Goal: Transaction & Acquisition: Book appointment/travel/reservation

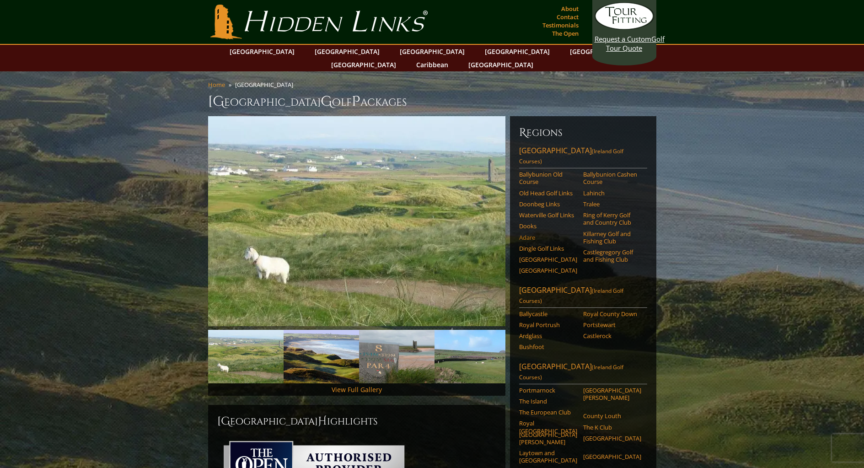
click at [530, 234] on link "Adare" at bounding box center [548, 237] width 58 height 7
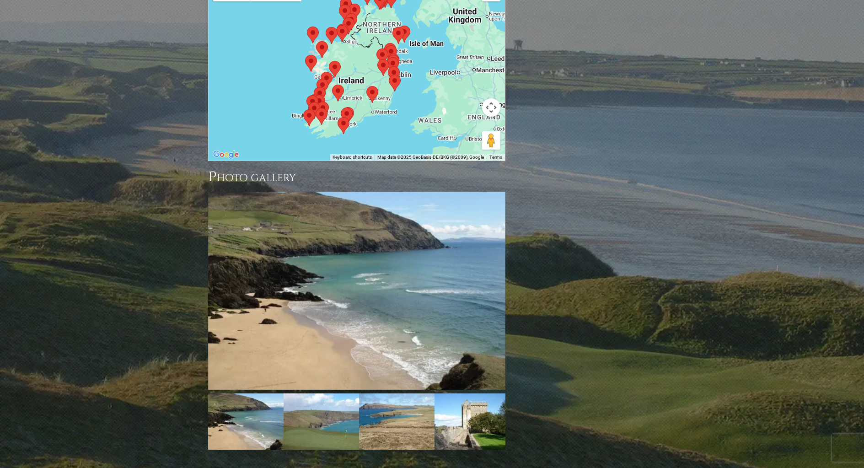
scroll to position [887, 0]
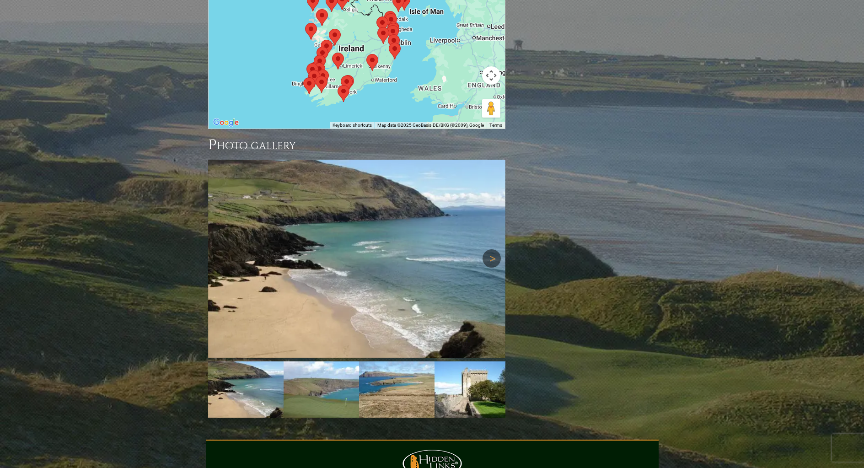
click at [486, 249] on link "Next" at bounding box center [492, 258] width 18 height 18
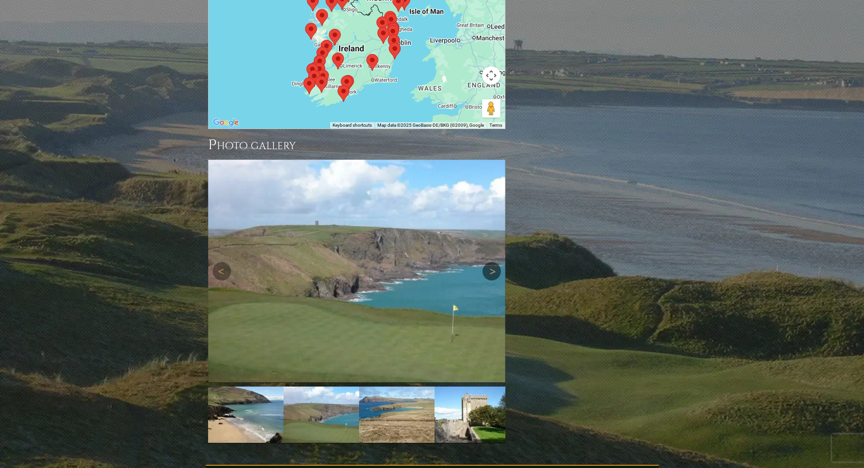
click at [489, 262] on link "Next" at bounding box center [492, 271] width 18 height 18
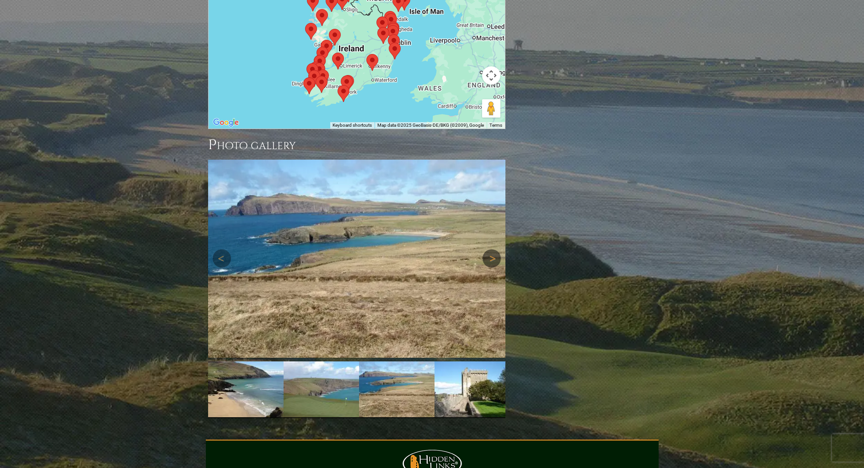
click at [491, 249] on link "Next" at bounding box center [492, 258] width 18 height 18
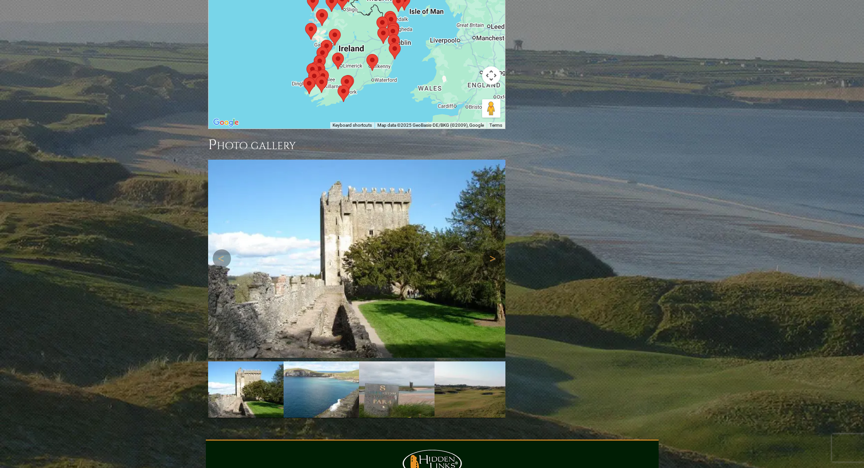
click at [491, 249] on link "Next" at bounding box center [492, 258] width 18 height 18
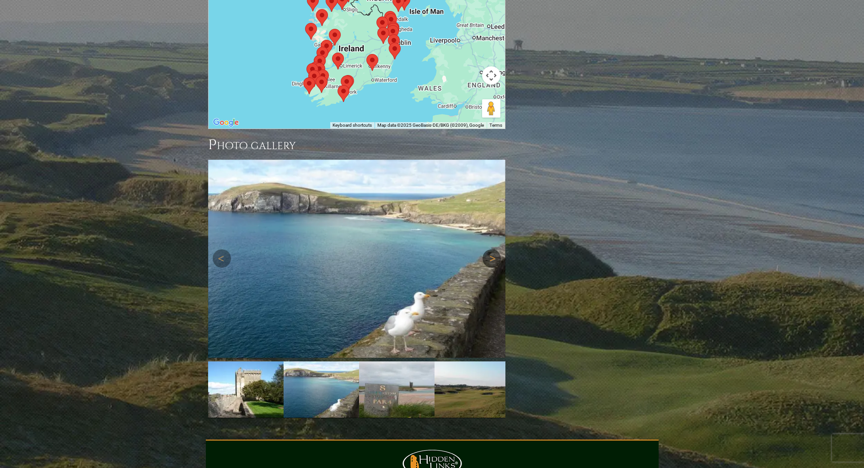
click at [491, 249] on link "Next" at bounding box center [492, 258] width 18 height 18
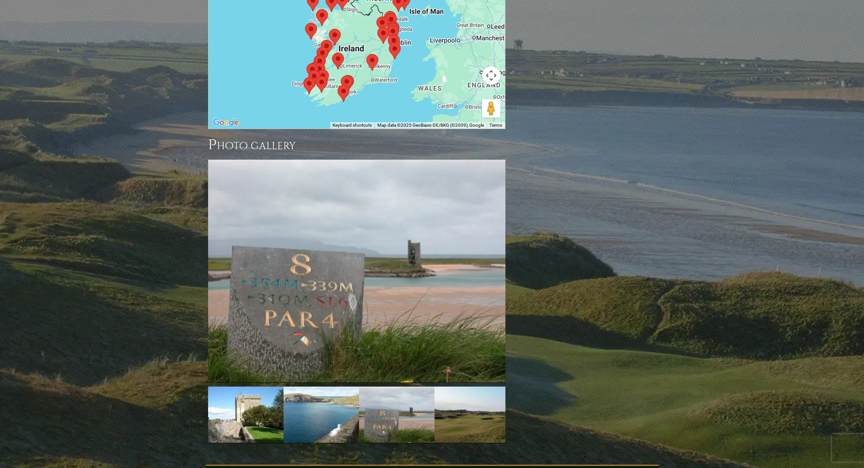
click at [490, 201] on img at bounding box center [356, 271] width 297 height 223
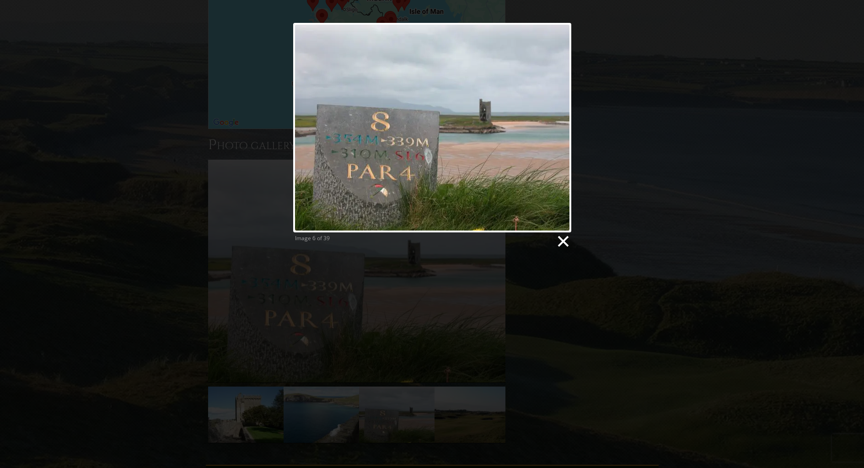
click at [564, 244] on link at bounding box center [563, 242] width 14 height 14
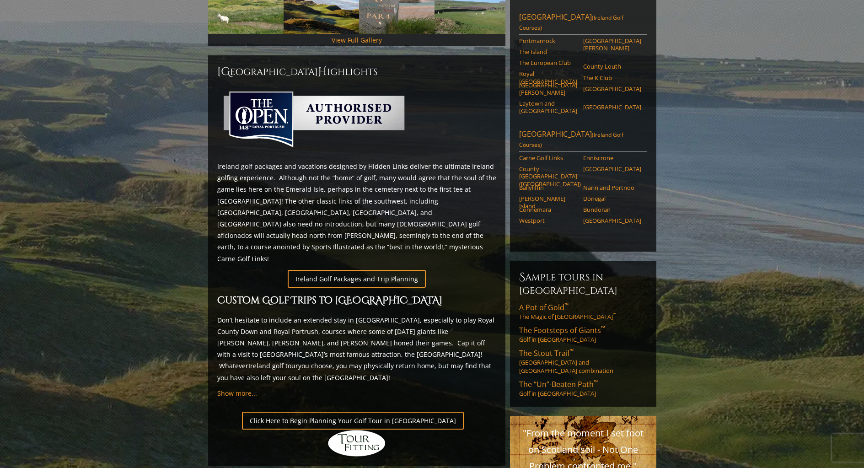
scroll to position [338, 0]
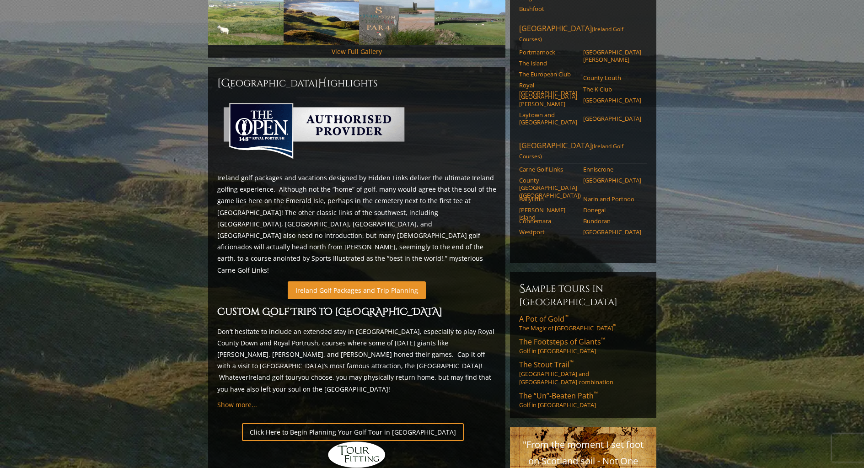
click at [351, 281] on link "Ireland Golf Packages and Trip Planning" at bounding box center [357, 290] width 138 height 18
